Goal: Task Accomplishment & Management: Complete application form

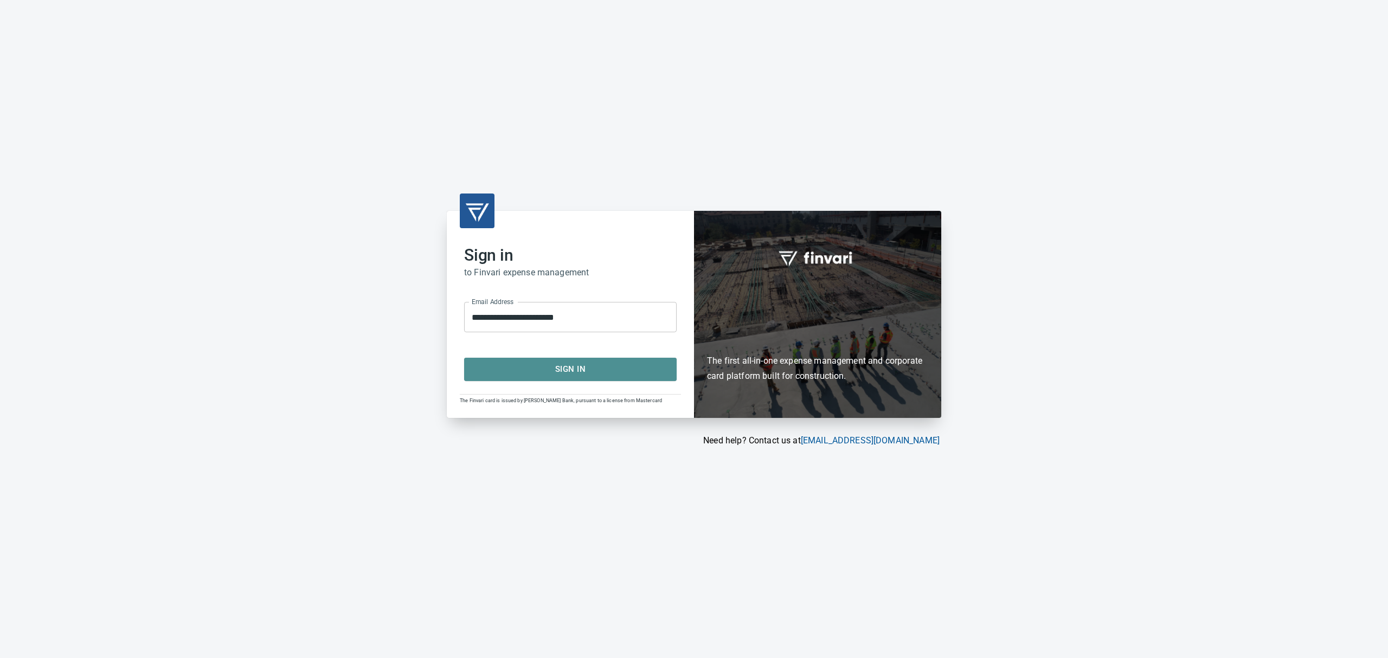
click at [574, 372] on span "Sign In" at bounding box center [570, 369] width 189 height 14
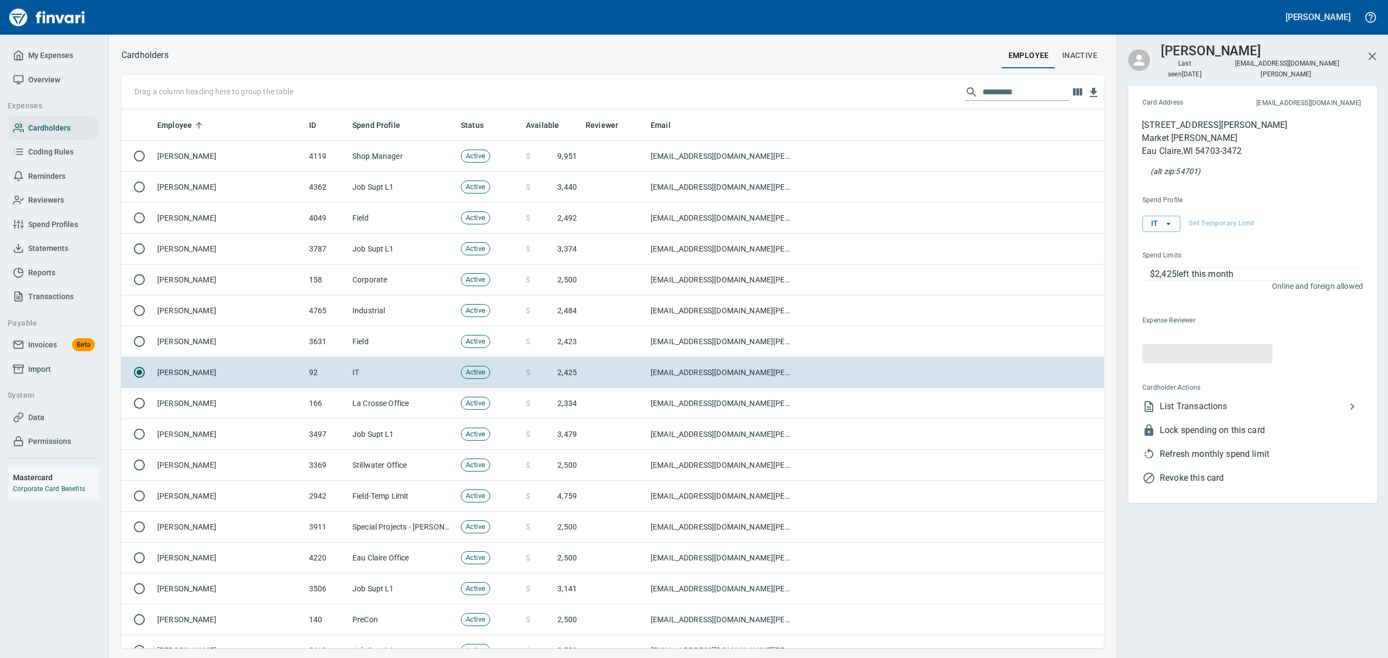
scroll to position [527, 958]
click at [1015, 90] on input "text" at bounding box center [1026, 92] width 87 height 17
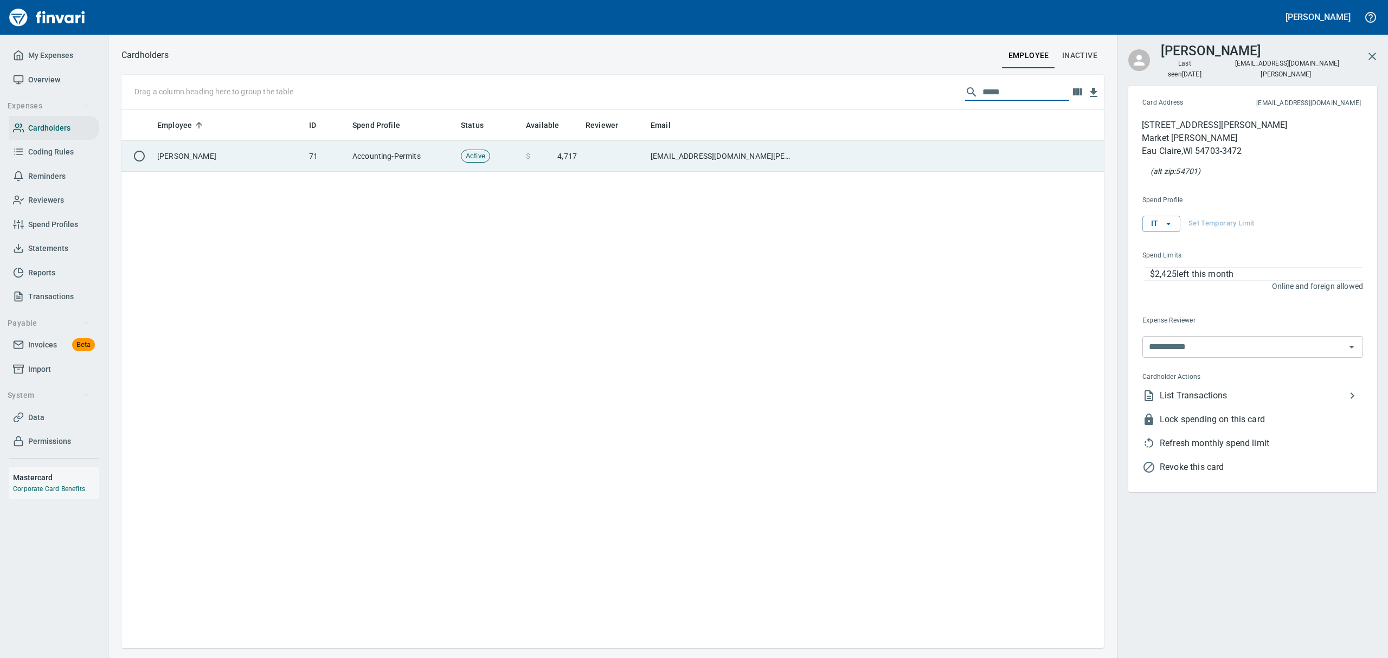
type input "*****"
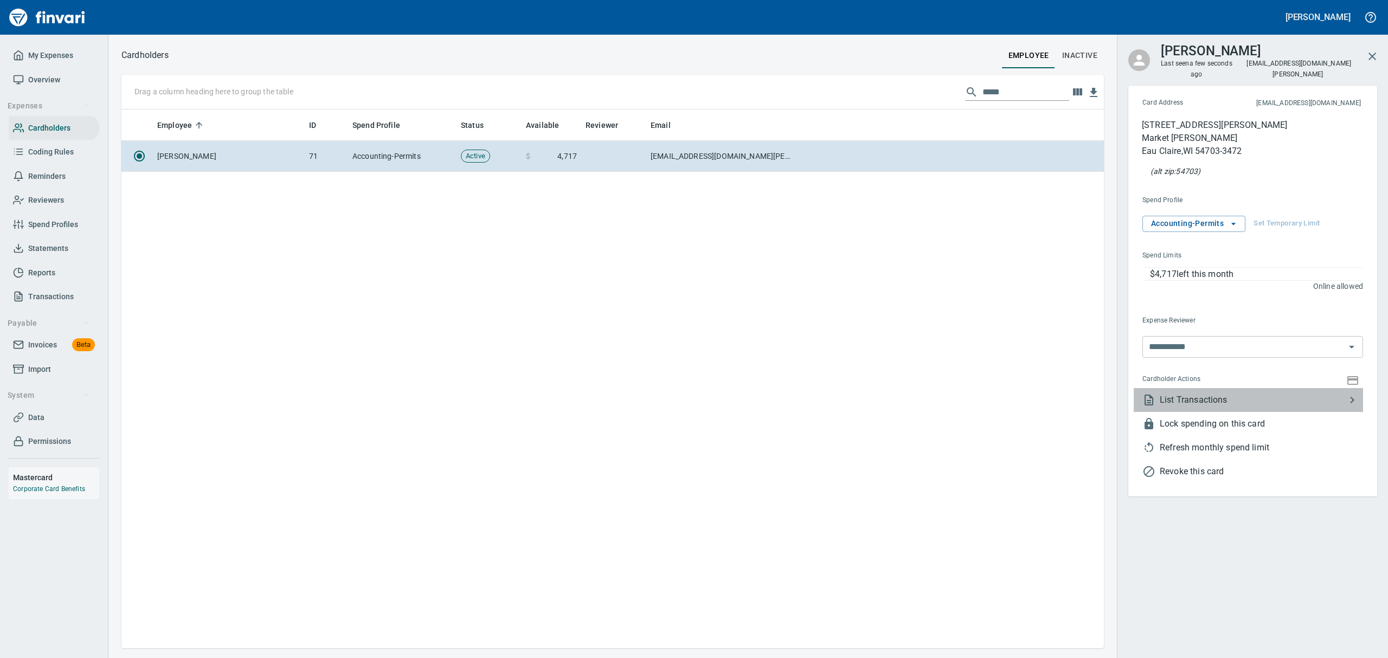
click at [1174, 394] on span "List Transactions" at bounding box center [1253, 400] width 186 height 13
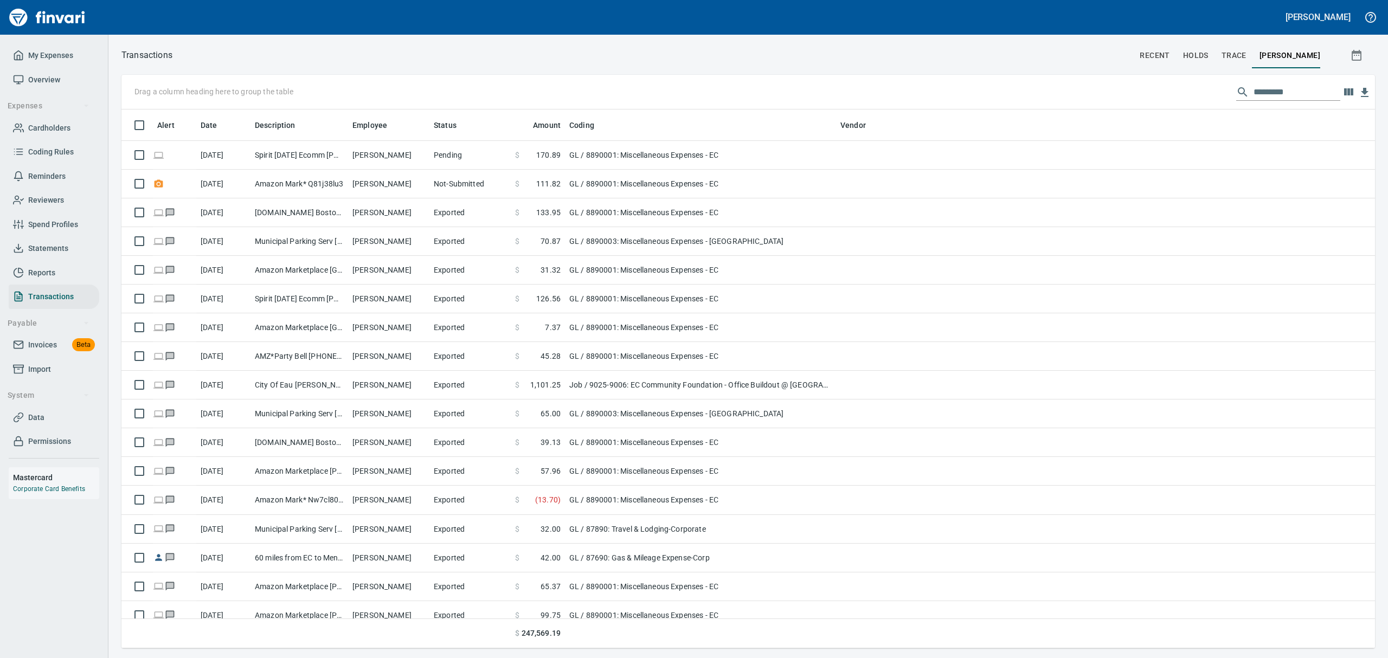
scroll to position [527, 1229]
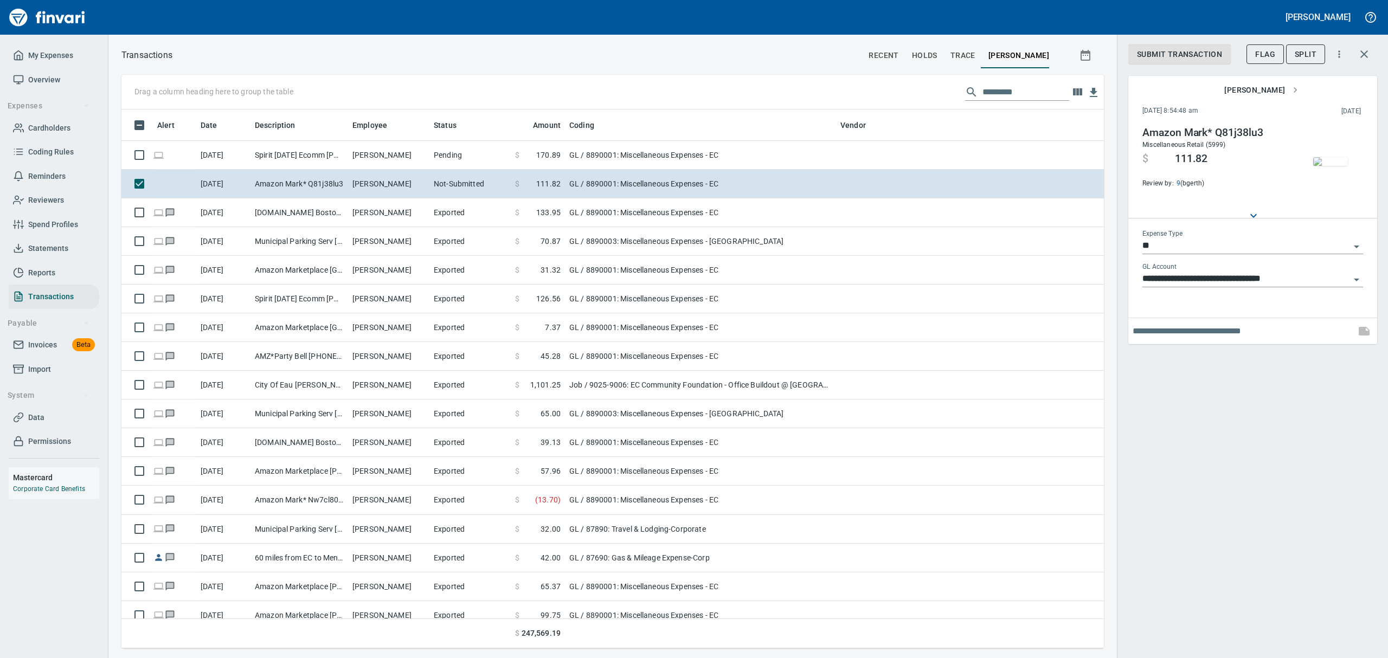
scroll to position [527, 958]
click at [1218, 328] on input "text" at bounding box center [1242, 331] width 219 height 17
type input "**********"
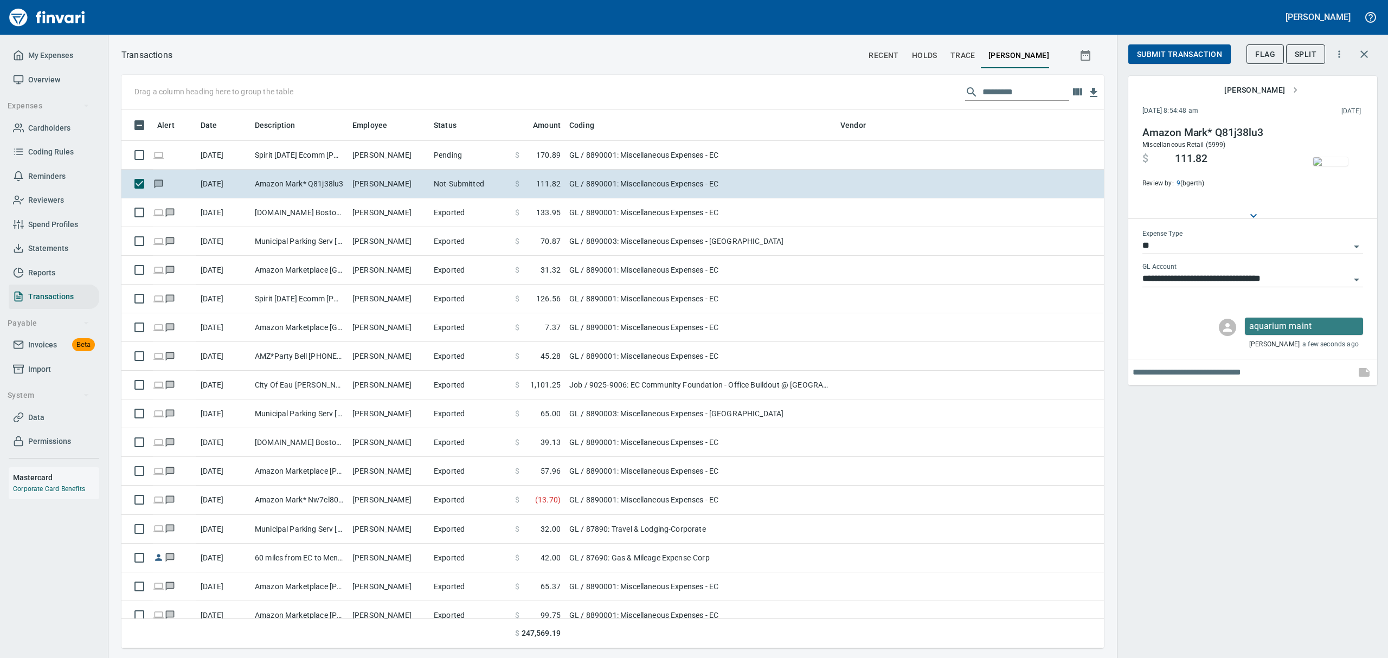
click at [1173, 49] on span "Submit Transaction" at bounding box center [1179, 55] width 85 height 14
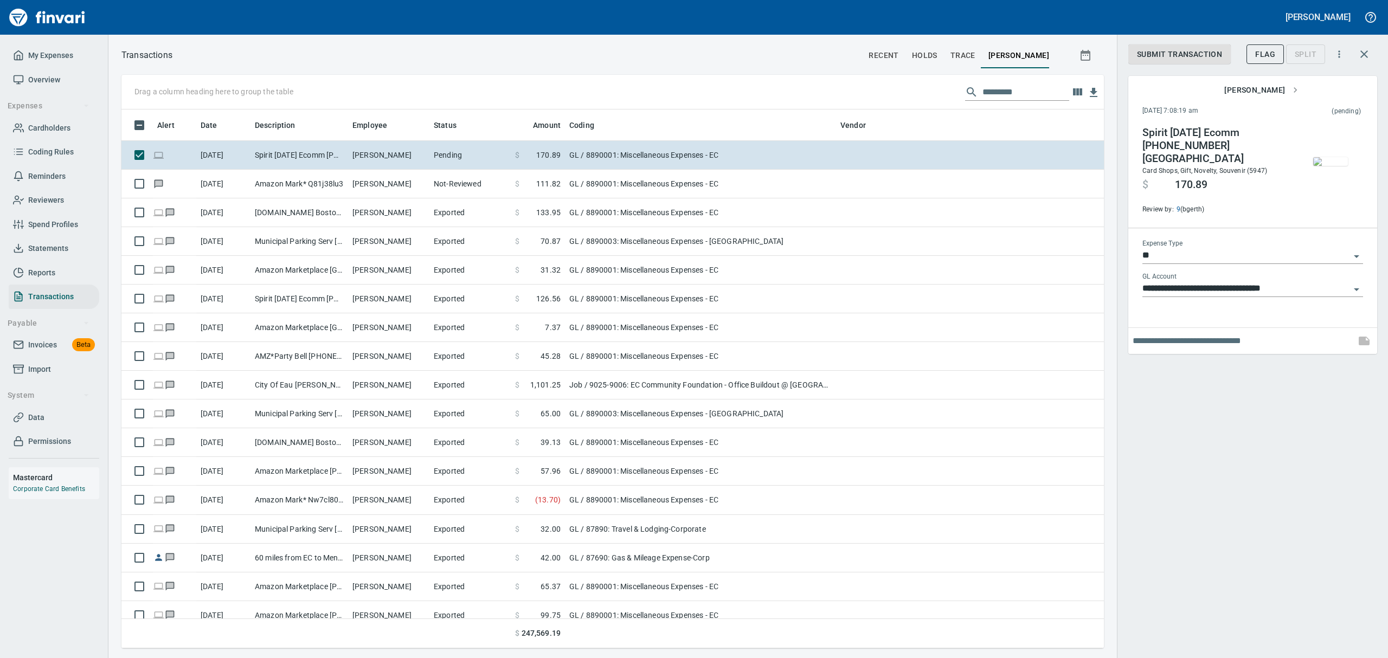
click at [1282, 335] on input "text" at bounding box center [1242, 340] width 219 height 17
type input "**********"
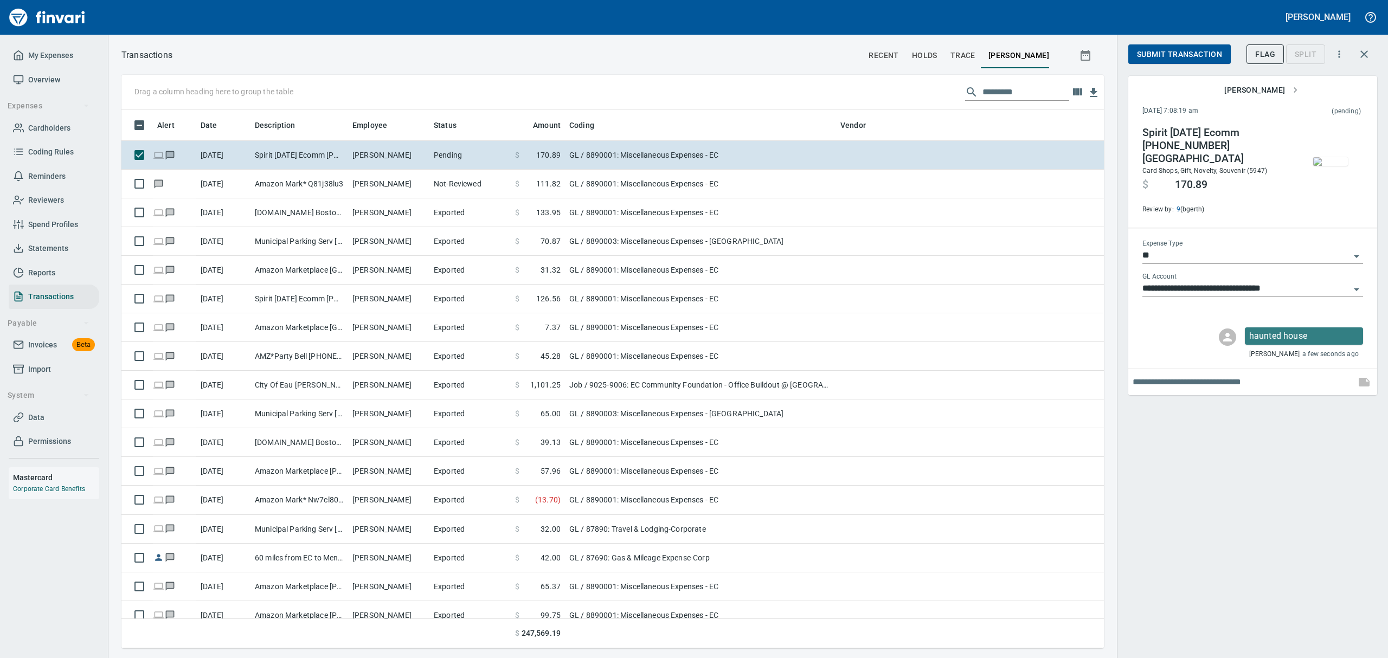
scroll to position [527, 958]
click at [1331, 166] on img "button" at bounding box center [1331, 161] width 35 height 9
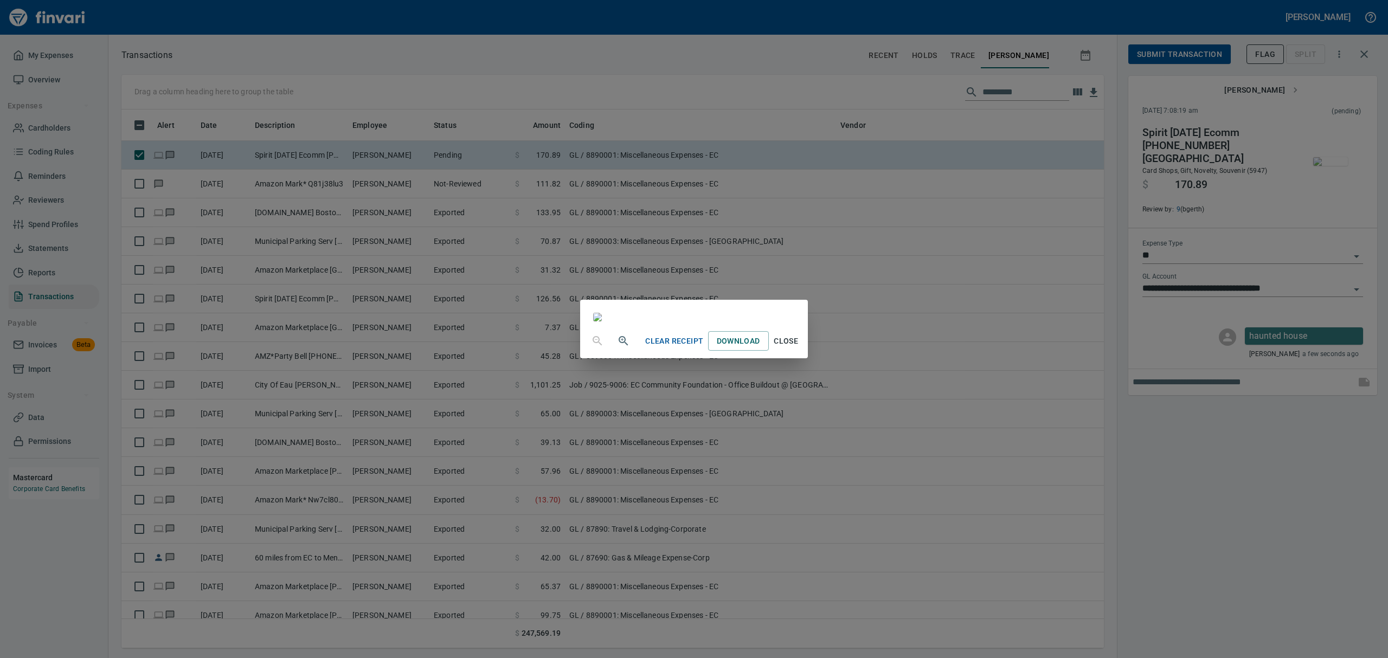
scroll to position [1292, 0]
click at [799, 348] on span "Close" at bounding box center [786, 342] width 26 height 14
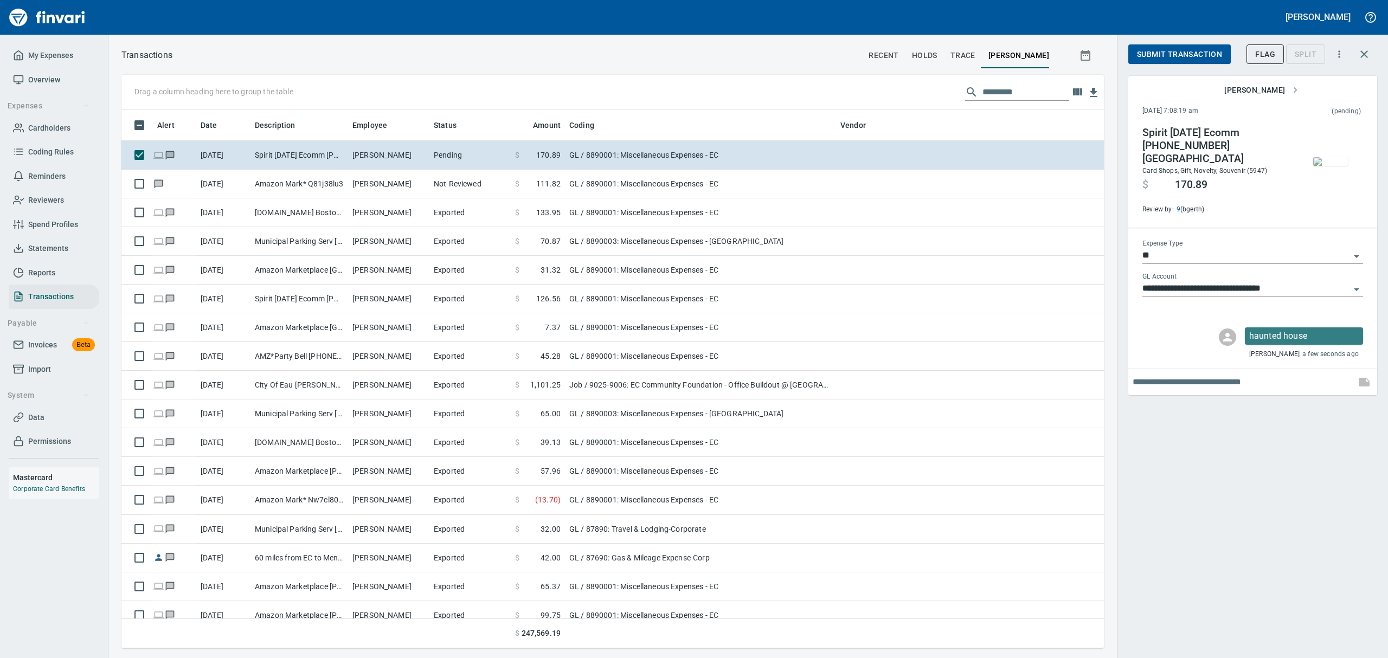
click at [1175, 51] on span "Submit Transaction" at bounding box center [1179, 55] width 85 height 14
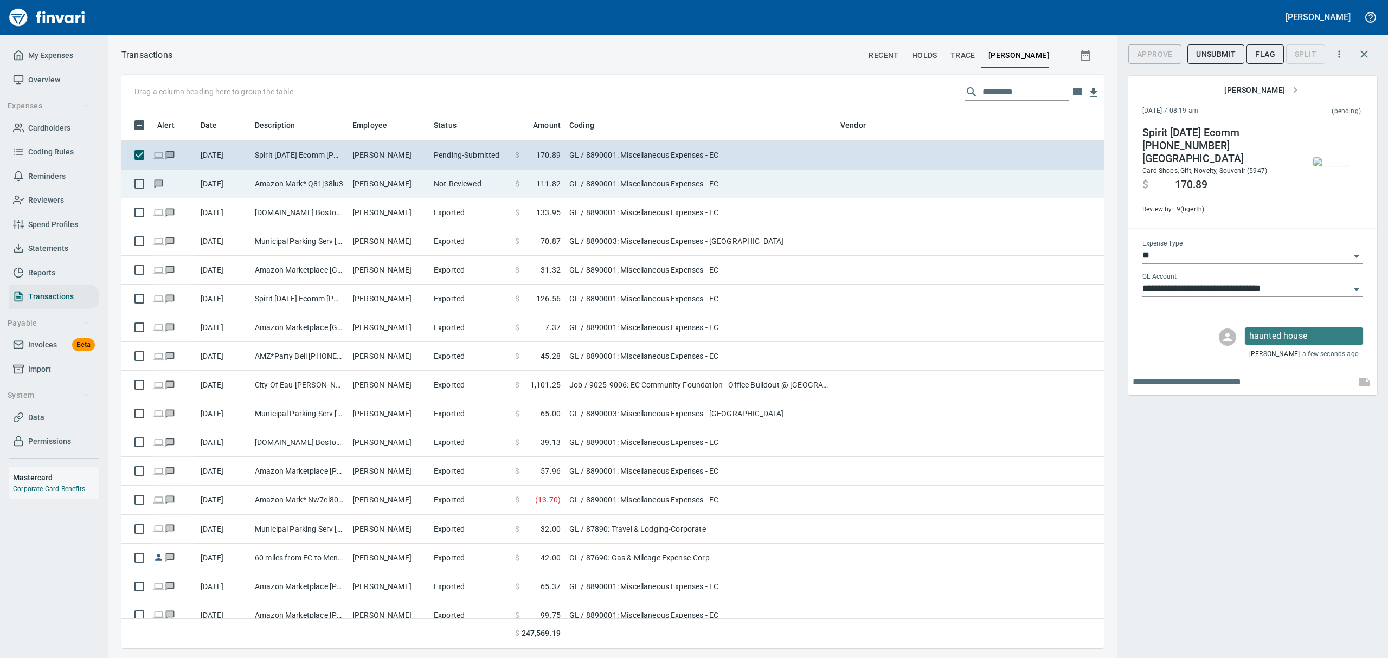
scroll to position [527, 958]
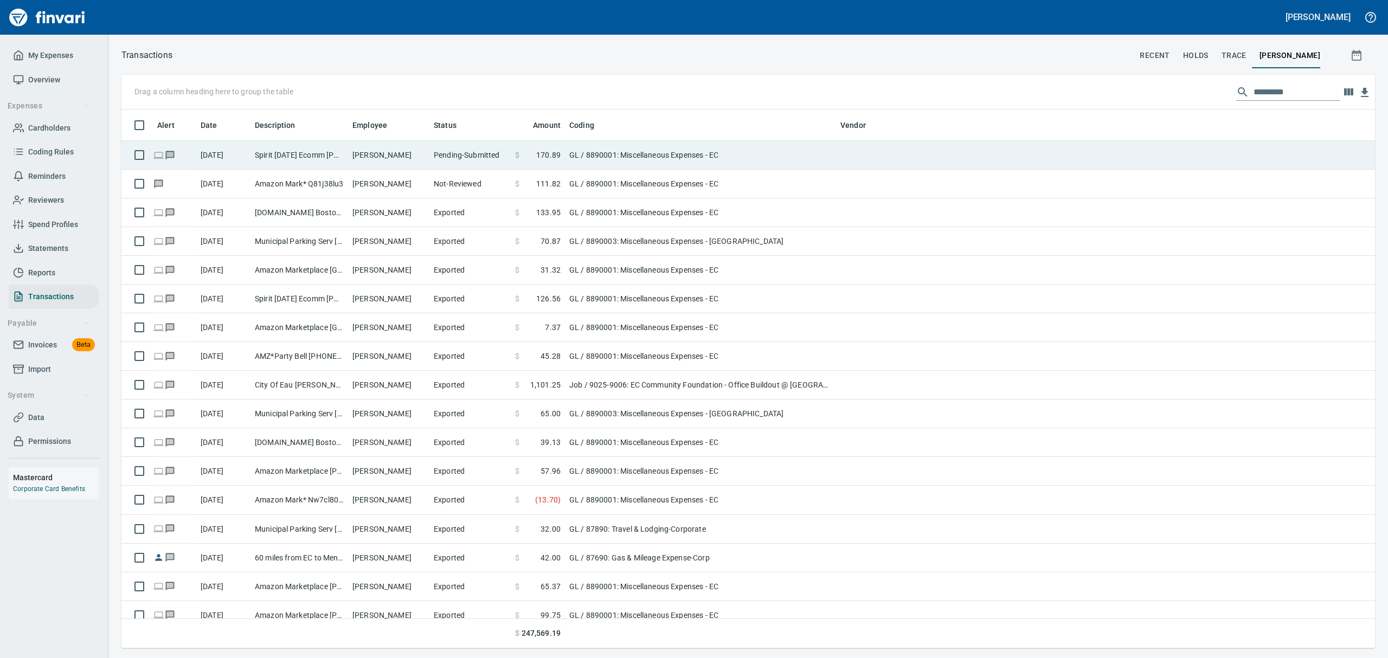
scroll to position [527, 1228]
